Goal: Task Accomplishment & Management: Manage account settings

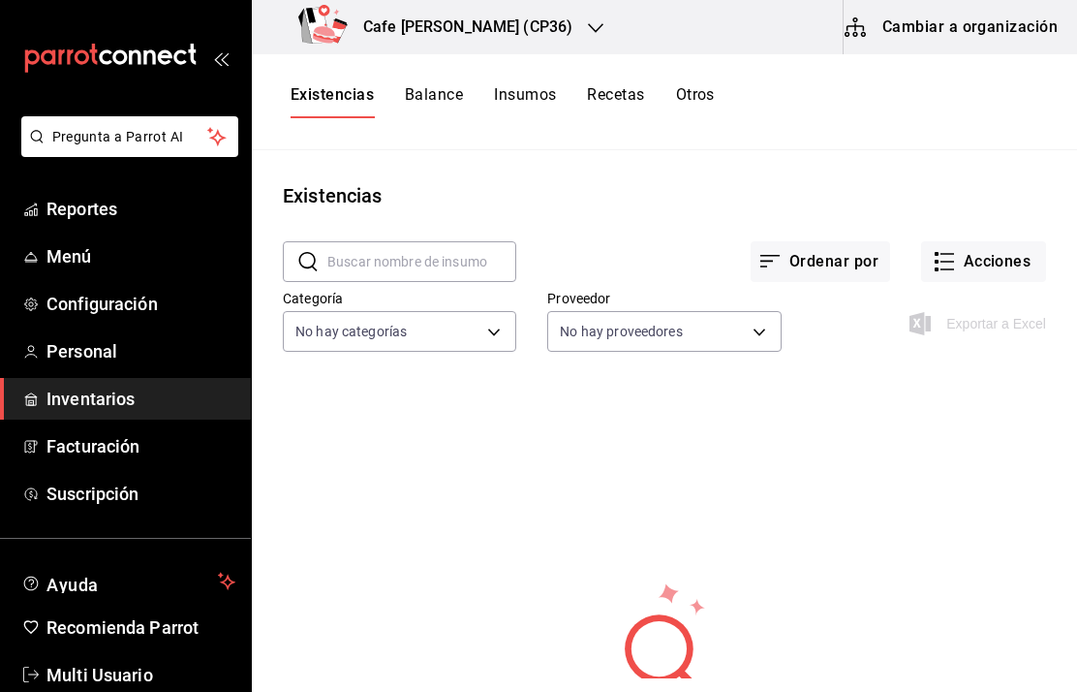
click at [441, 273] on input "text" at bounding box center [421, 261] width 189 height 39
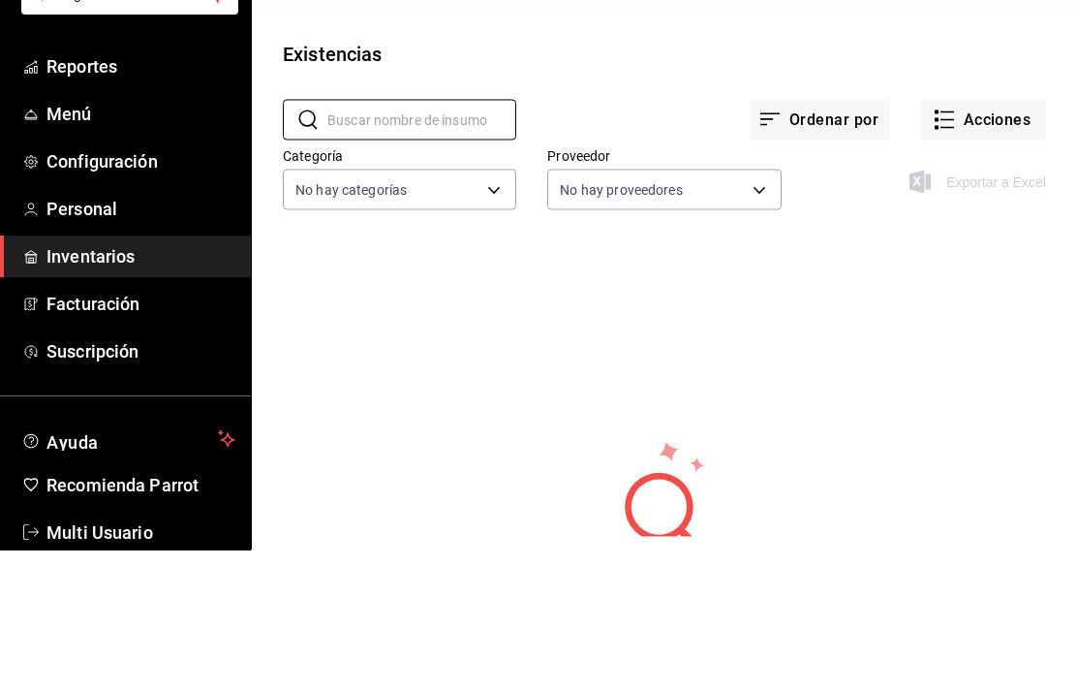
click at [630, 181] on div "Existencias" at bounding box center [664, 195] width 825 height 29
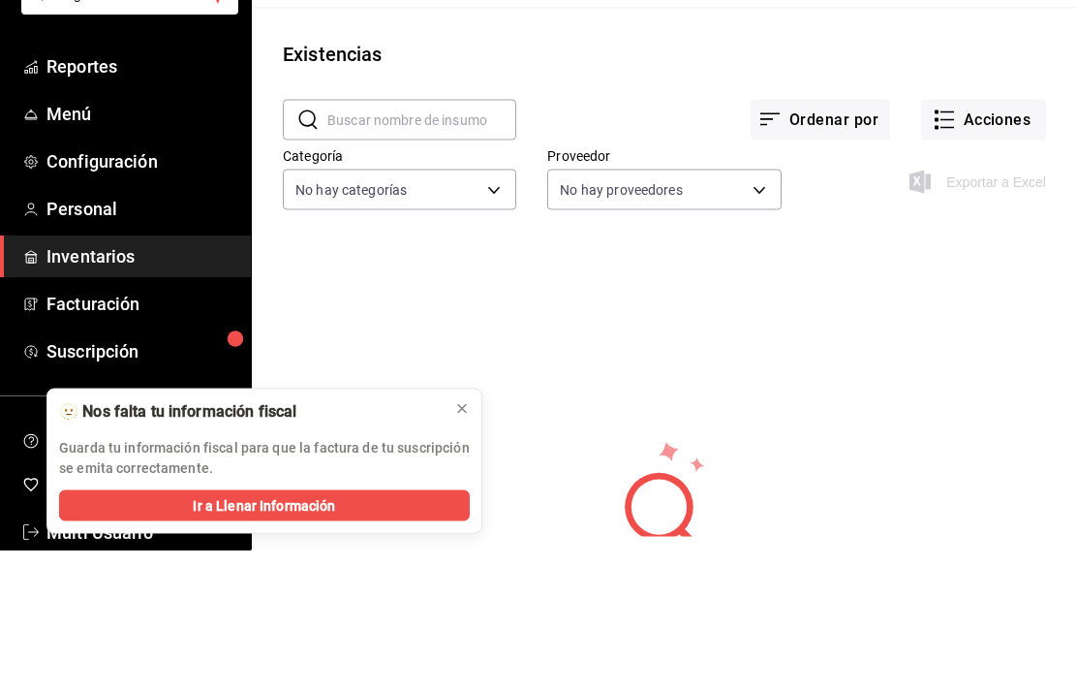
scroll to position [64, 0]
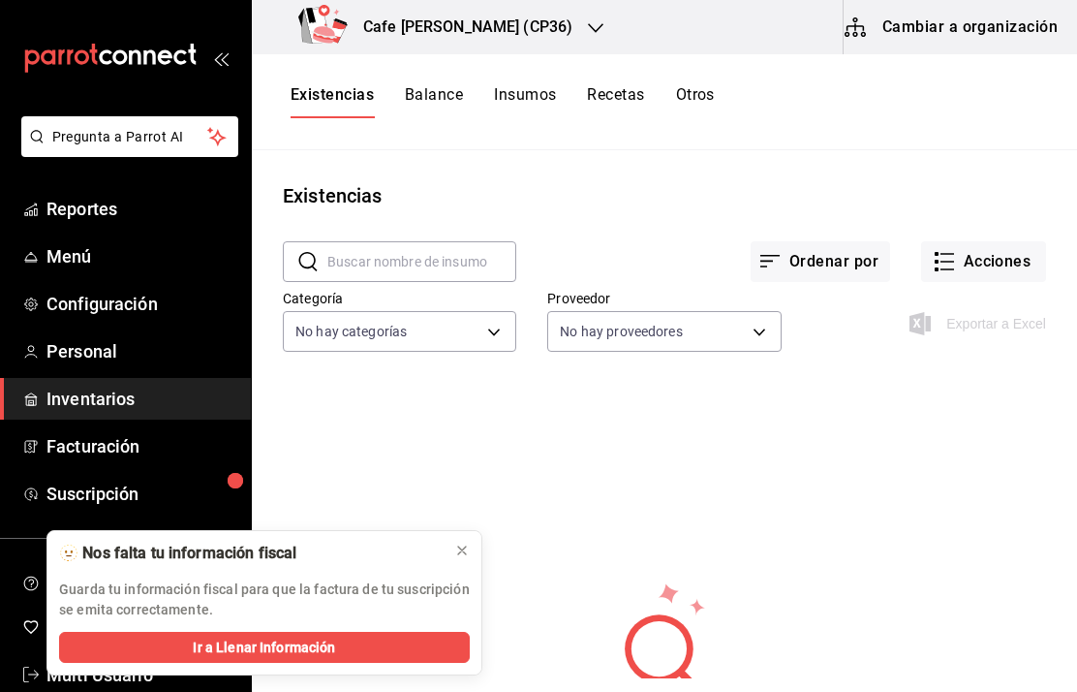
click at [81, 403] on span "Inventarios" at bounding box center [140, 399] width 189 height 26
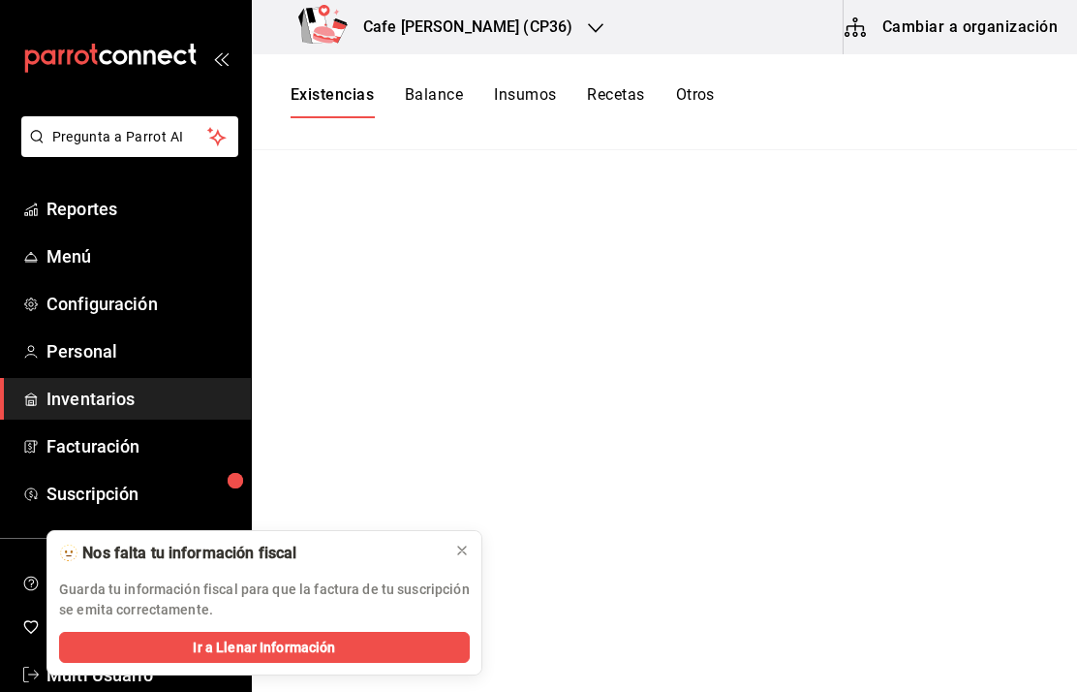
click at [92, 401] on span "Inventarios" at bounding box center [140, 399] width 189 height 26
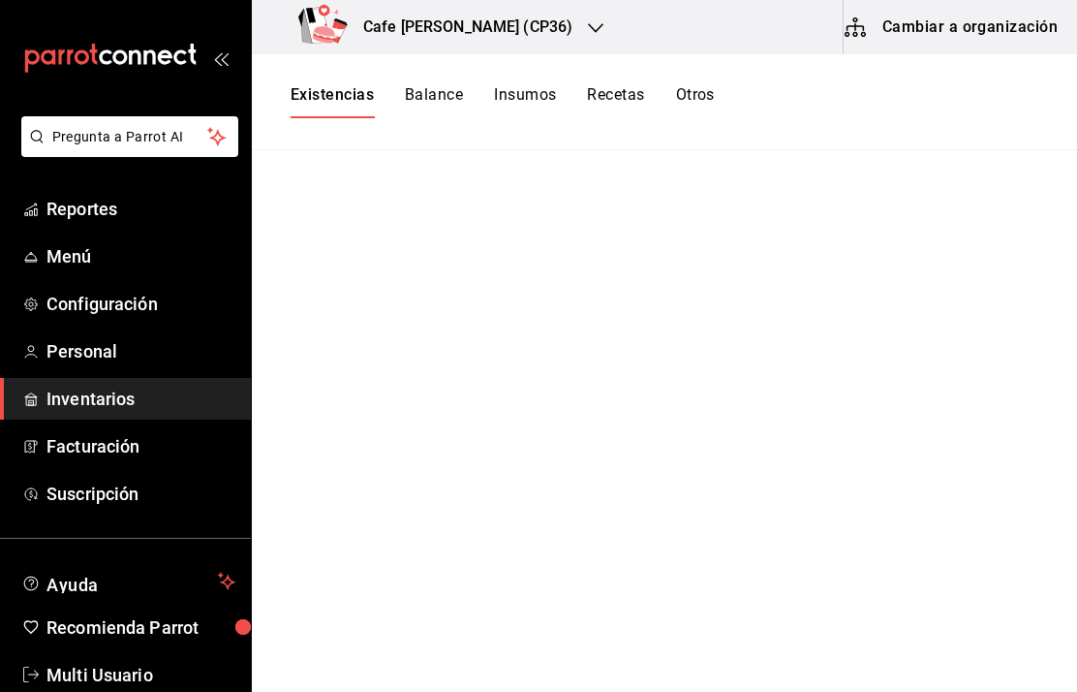
click at [85, 401] on span "Inventarios" at bounding box center [140, 399] width 189 height 26
click at [62, 673] on span "Multi Usuario" at bounding box center [140, 675] width 189 height 26
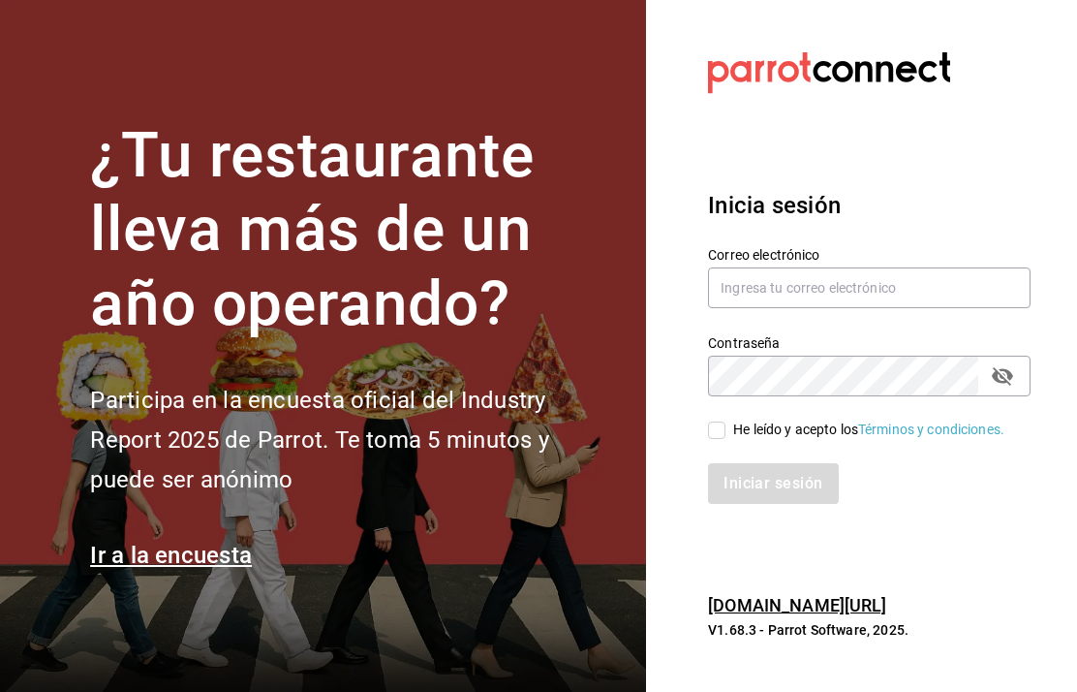
click at [891, 308] on input "text" at bounding box center [869, 287] width 323 height 41
type input "multiusuario@cafemoreto.com"
click at [724, 439] on input "He leído y acepto los Términos y condiciones." at bounding box center [716, 429] width 17 height 17
checkbox input "true"
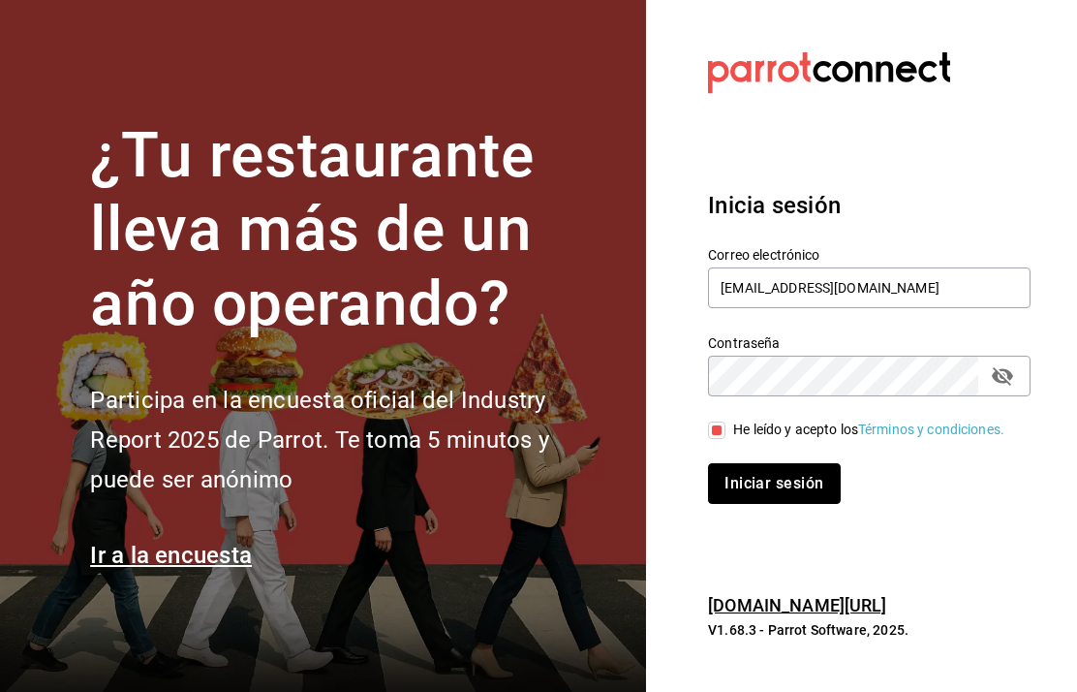
click at [787, 504] on button "Iniciar sesión" at bounding box center [774, 483] width 132 height 41
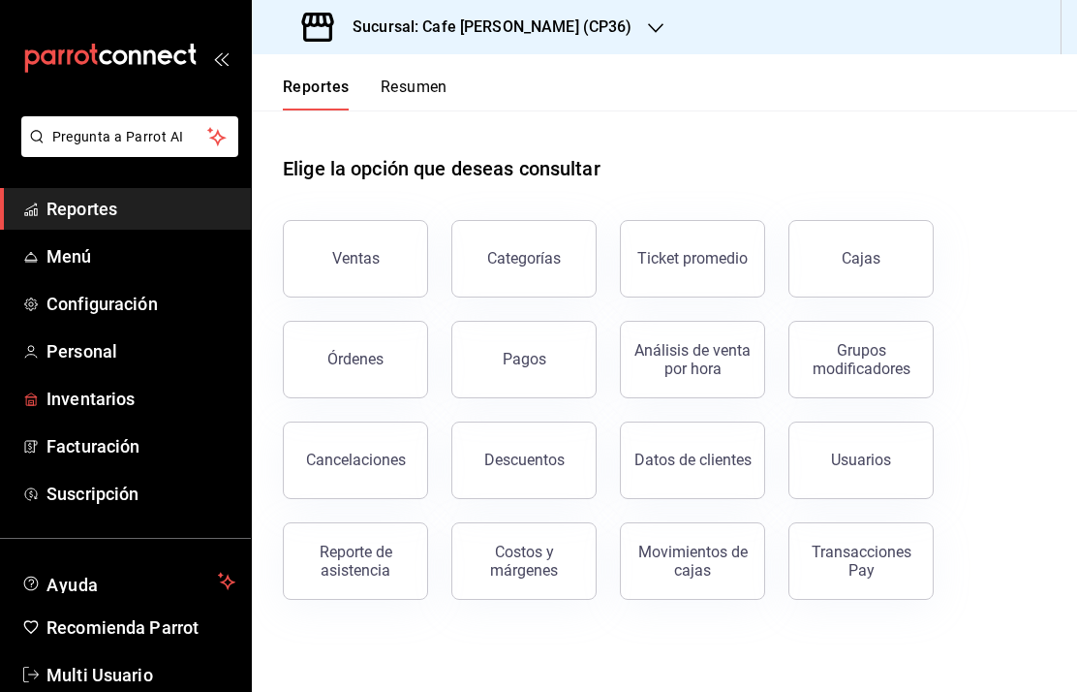
click at [104, 395] on span "Inventarios" at bounding box center [140, 399] width 189 height 26
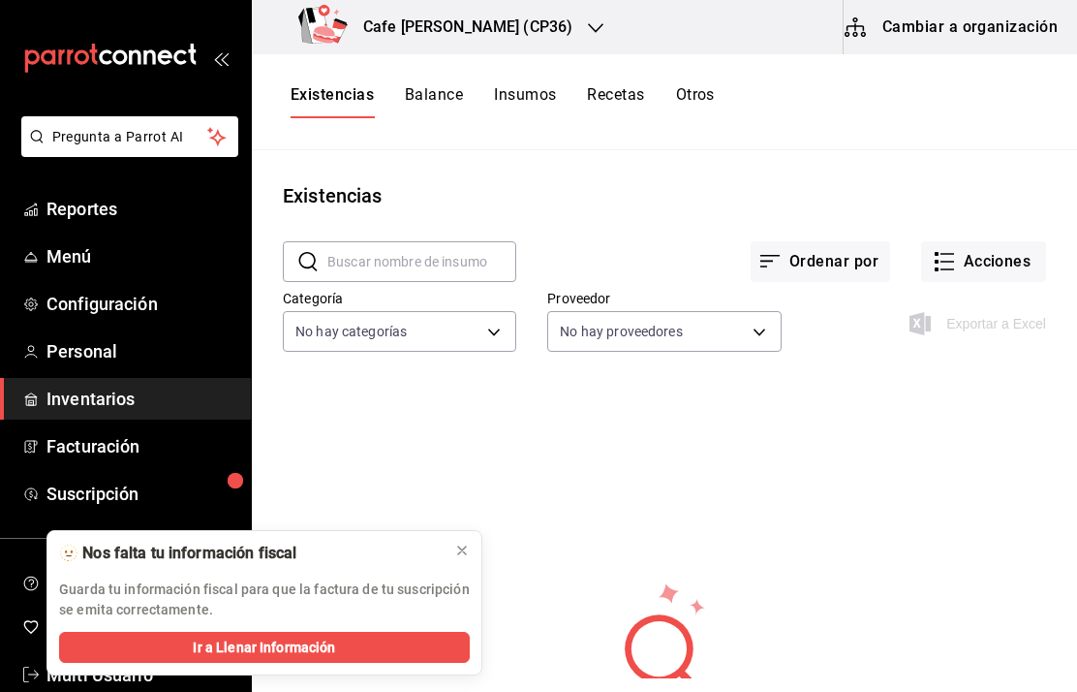
click at [73, 252] on span "Menú" at bounding box center [140, 256] width 189 height 26
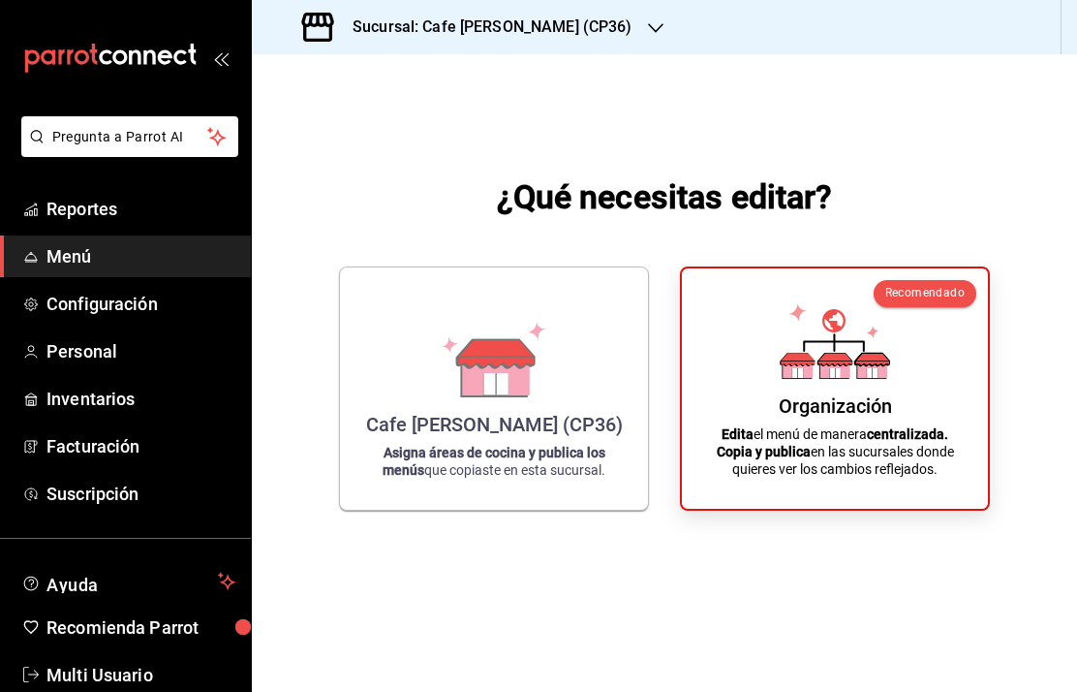
click at [843, 418] on div "Organización" at bounding box center [835, 405] width 113 height 23
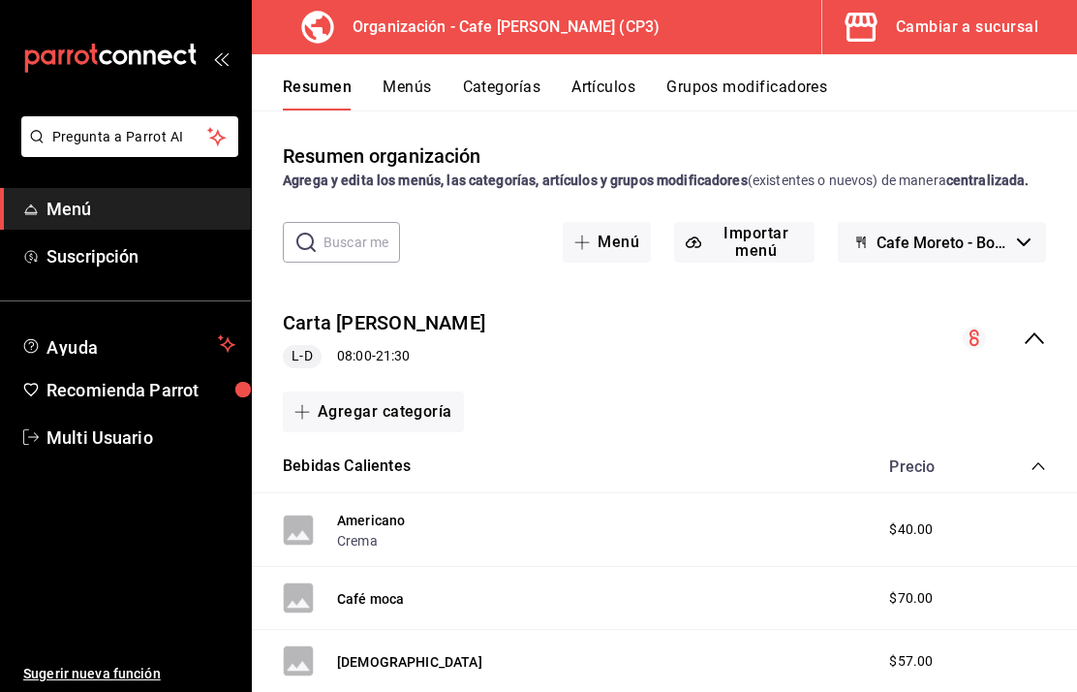
click at [760, 83] on button "Grupos modificadores" at bounding box center [746, 93] width 161 height 33
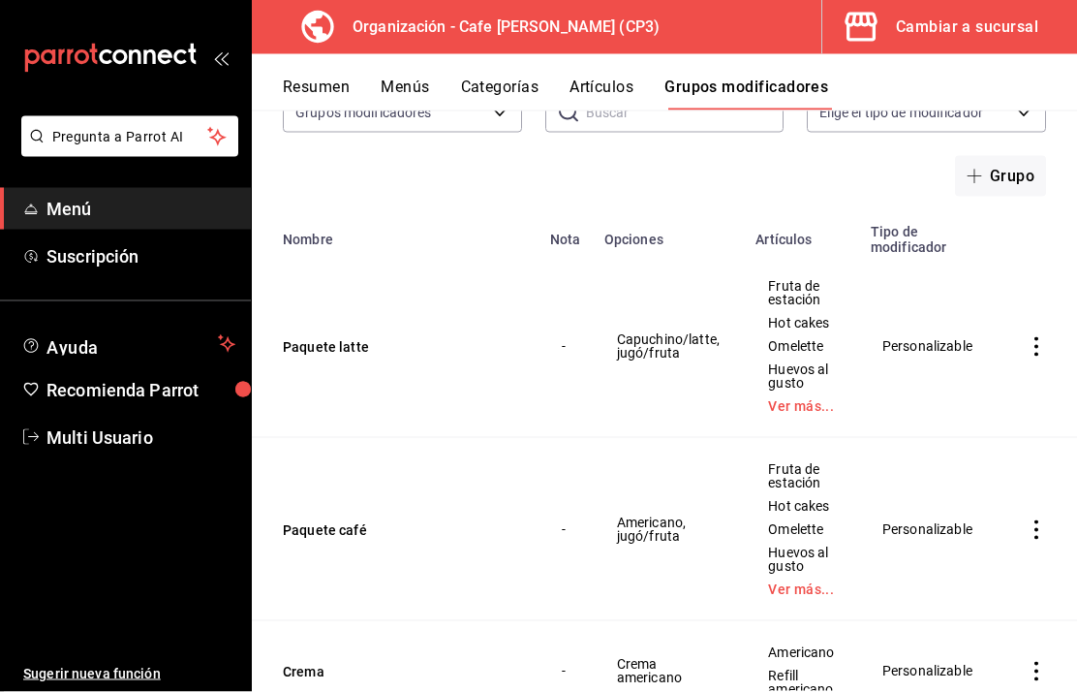
scroll to position [77, 0]
